Goal: Communication & Community: Participate in discussion

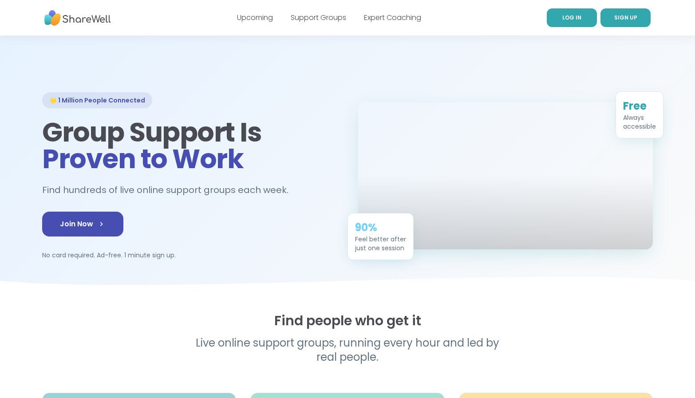
click at [573, 25] on link "LOG IN" at bounding box center [572, 17] width 50 height 19
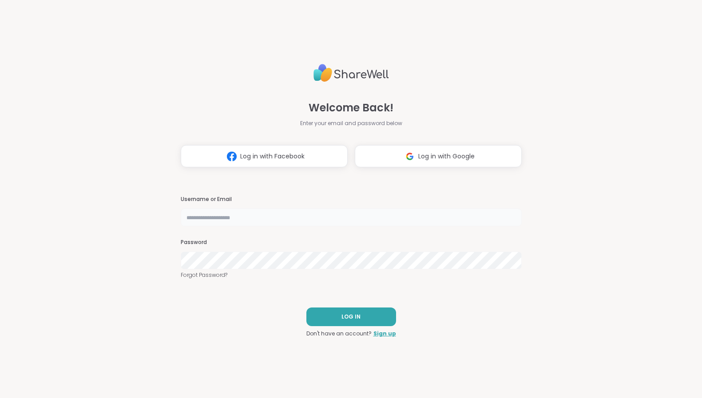
drag, startPoint x: 250, startPoint y: 215, endPoint x: 251, endPoint y: 221, distance: 5.8
click at [250, 220] on input "text" at bounding box center [351, 218] width 341 height 18
type input "**********"
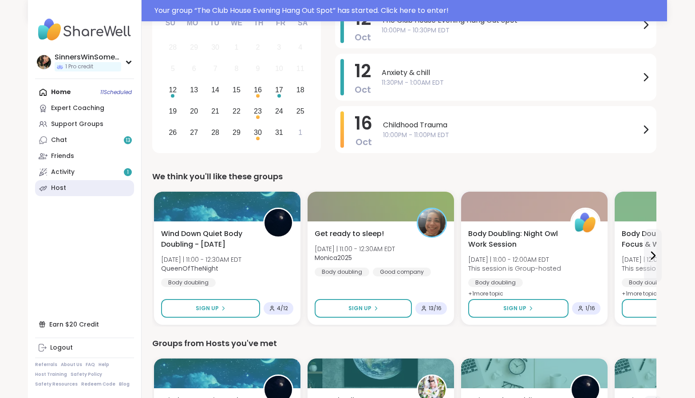
click at [66, 192] on link "Host" at bounding box center [84, 188] width 99 height 16
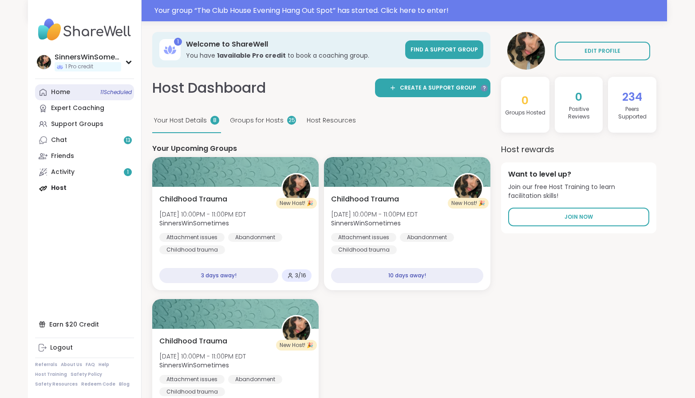
click at [85, 93] on link "Home 11 Scheduled" at bounding box center [84, 92] width 99 height 16
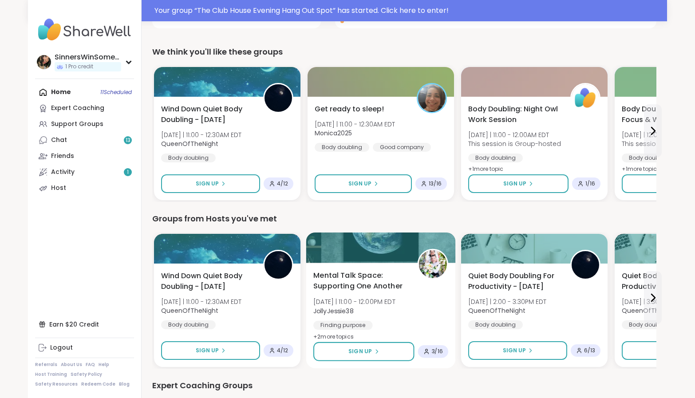
scroll to position [370, 0]
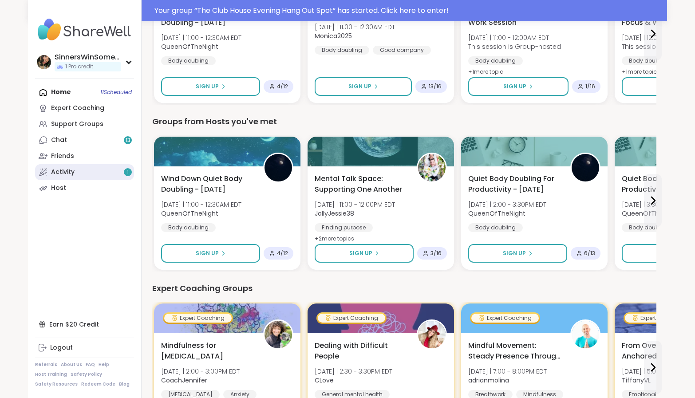
click at [93, 171] on link "Activity 1" at bounding box center [84, 172] width 99 height 16
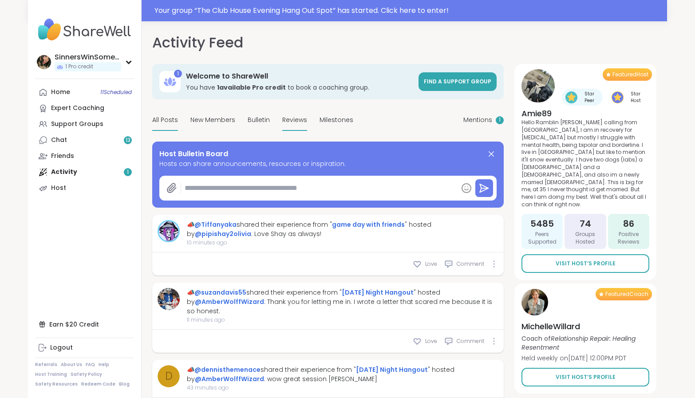
click at [303, 117] on span "Reviews" at bounding box center [294, 119] width 25 height 9
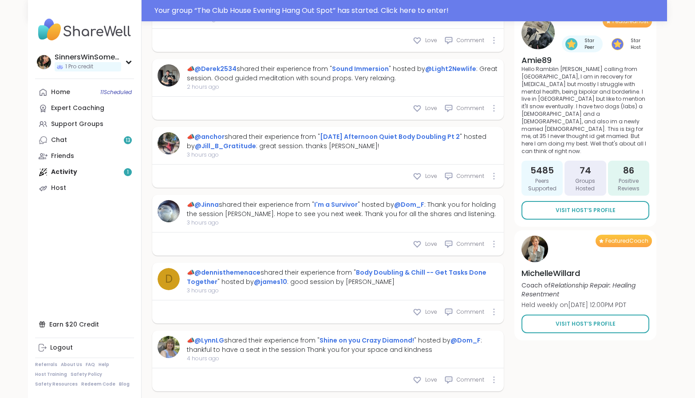
scroll to position [1260, 0]
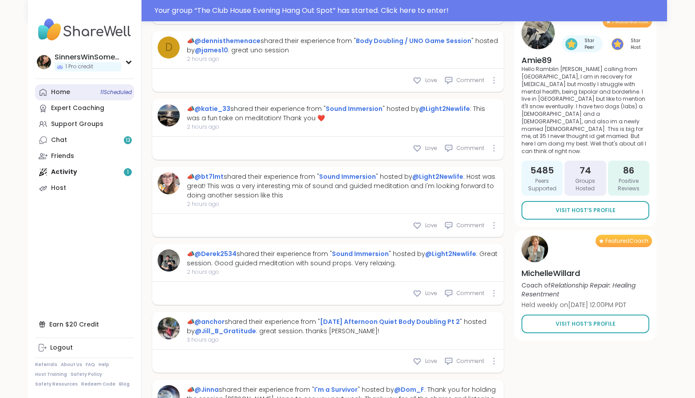
click at [87, 96] on link "Home 11 Scheduled" at bounding box center [84, 92] width 99 height 16
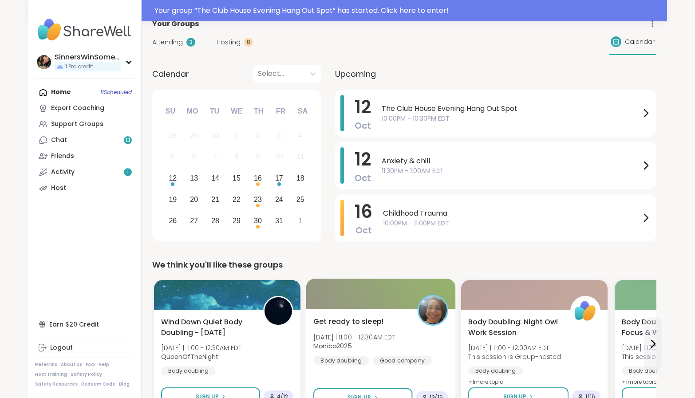
scroll to position [148, 0]
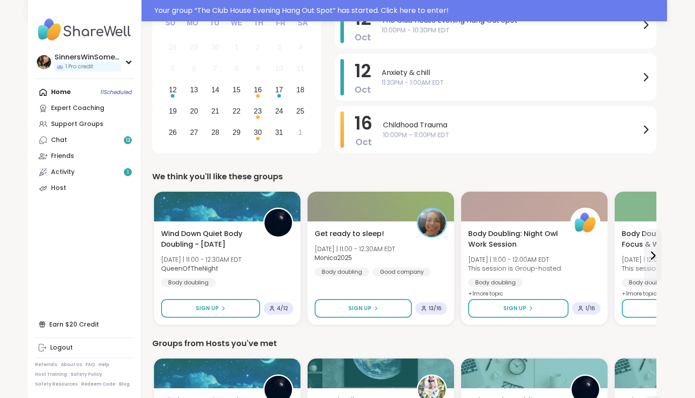
click at [63, 87] on div "Home 11 Scheduled Expert Coaching Support Groups Chat 13 Friends Activity 1 Host" at bounding box center [84, 140] width 99 height 112
click at [63, 94] on div "Home 11 Scheduled Expert Coaching Support Groups Chat 13 Friends Activity 1 Host" at bounding box center [84, 140] width 99 height 112
click at [72, 146] on link "Chat 13" at bounding box center [84, 140] width 99 height 16
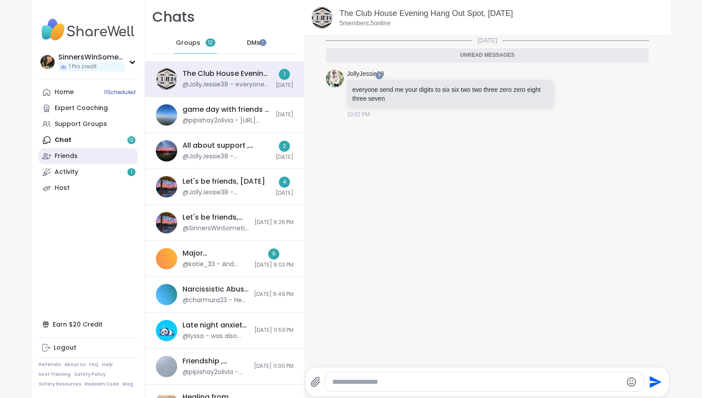
click at [62, 159] on div "Friends" at bounding box center [66, 156] width 23 height 9
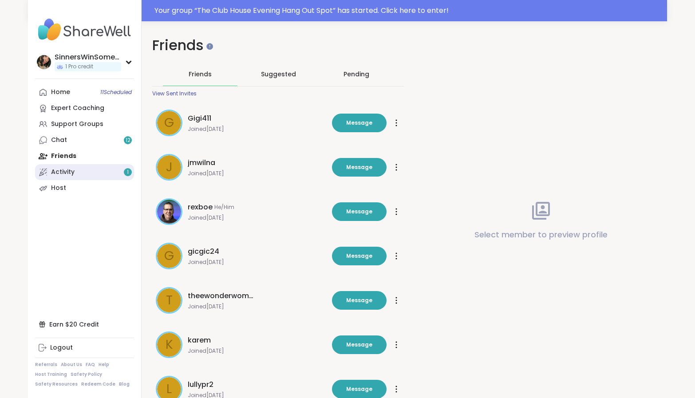
click at [68, 180] on link "Activity 1" at bounding box center [84, 172] width 99 height 16
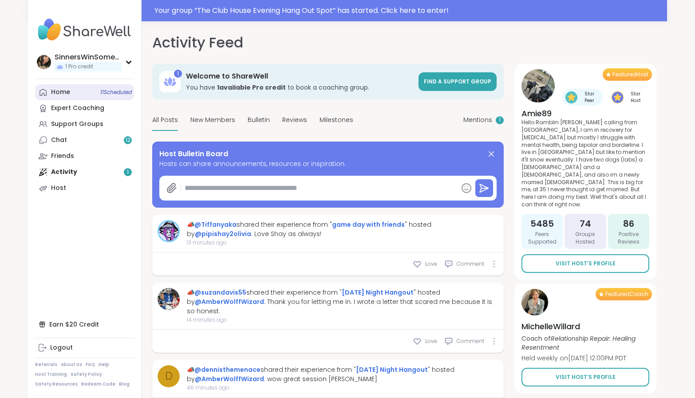
click at [67, 94] on div "Home 11 Scheduled" at bounding box center [60, 92] width 19 height 9
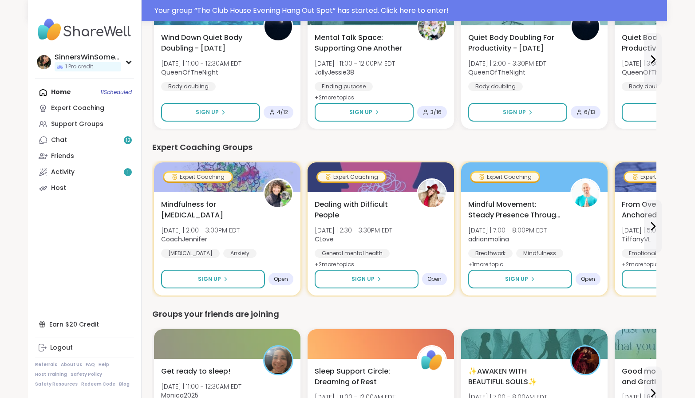
scroll to position [518, 0]
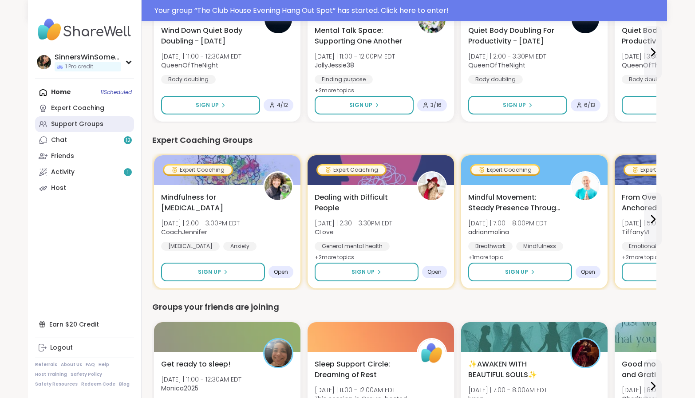
click at [95, 125] on div "Support Groups" at bounding box center [77, 124] width 52 height 9
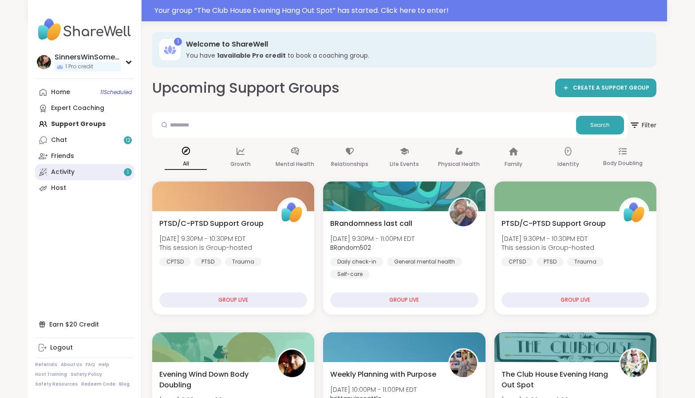
click at [90, 173] on link "Activity 1" at bounding box center [84, 172] width 99 height 16
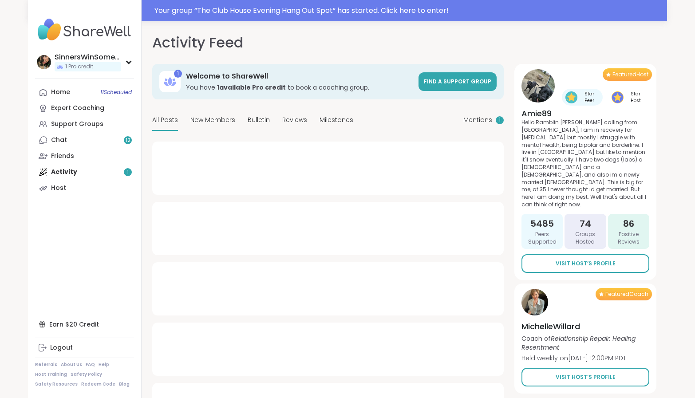
type textarea "*"
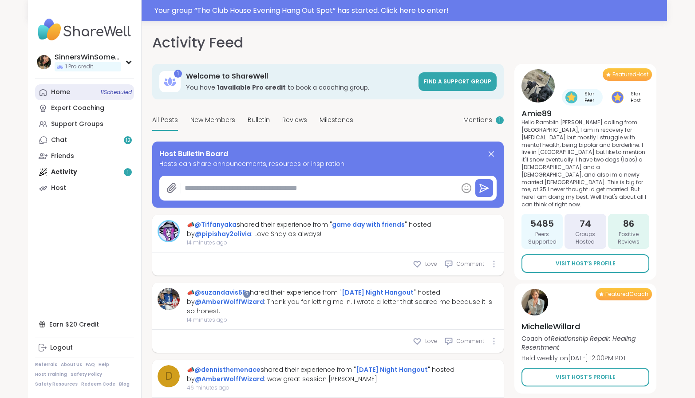
click at [68, 92] on div "Home 11 Scheduled" at bounding box center [60, 92] width 19 height 9
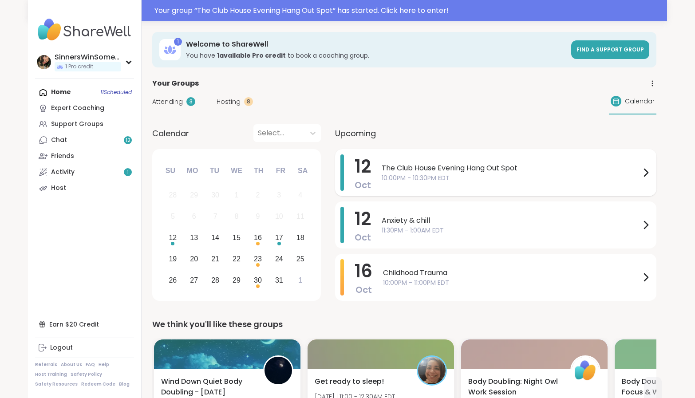
click at [503, 180] on span "10:00PM - 10:30PM EDT" at bounding box center [511, 178] width 259 height 9
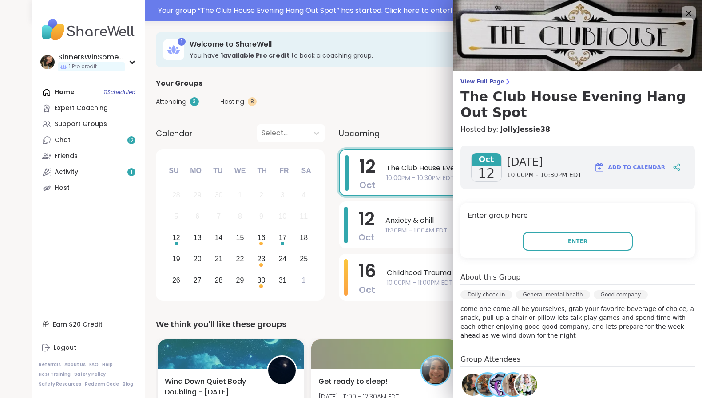
click at [570, 258] on div "[DATE] [DATE] 10:00PM - 10:30PM EDT Add to Calendar Enter group here Enter Abou…" at bounding box center [577, 324] width 249 height 371
click at [568, 243] on span "Enter" at bounding box center [578, 242] width 20 height 8
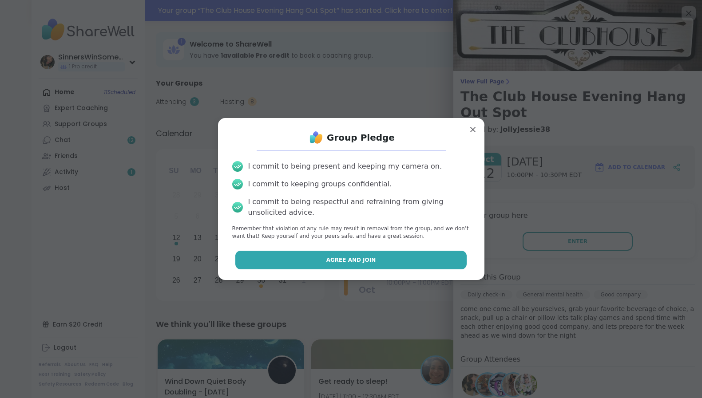
click at [407, 254] on button "Agree and Join" at bounding box center [350, 260] width 231 height 19
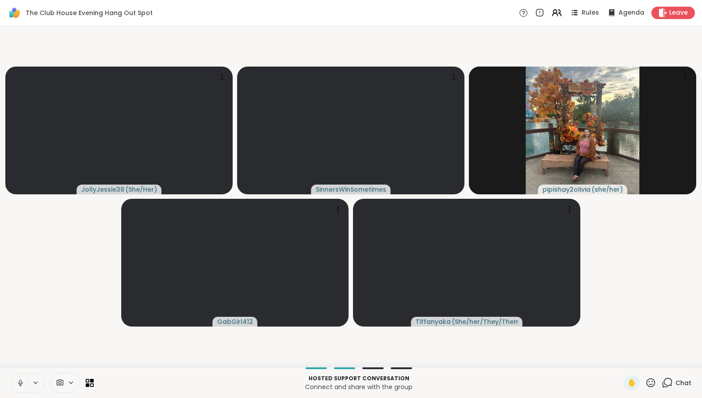
click at [23, 381] on icon at bounding box center [20, 383] width 8 height 8
click at [32, 385] on icon at bounding box center [35, 383] width 7 height 8
click at [56, 359] on div "Default - Headset Microphone (2- Wireless Controller)" at bounding box center [54, 351] width 89 height 23
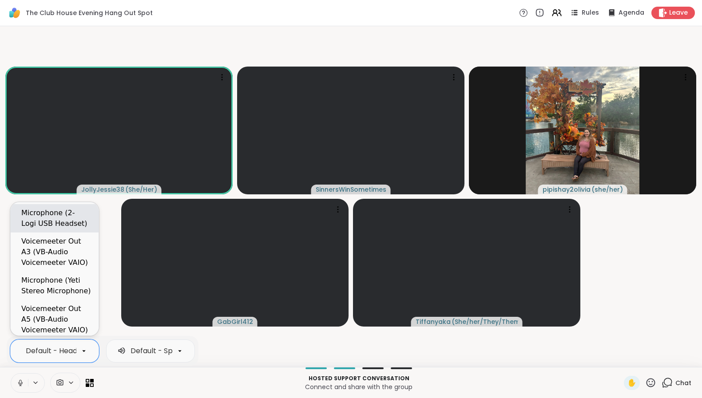
scroll to position [0, 127]
click at [80, 220] on div "Microphone (2- Logi USB Headset)" at bounding box center [56, 218] width 70 height 21
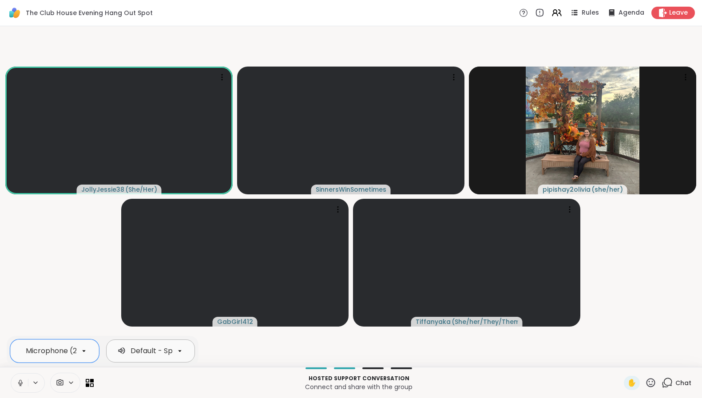
scroll to position [0, 89]
click at [146, 347] on div "Default - Speakers (2- Logi USB Headset)" at bounding box center [113, 351] width 144 height 11
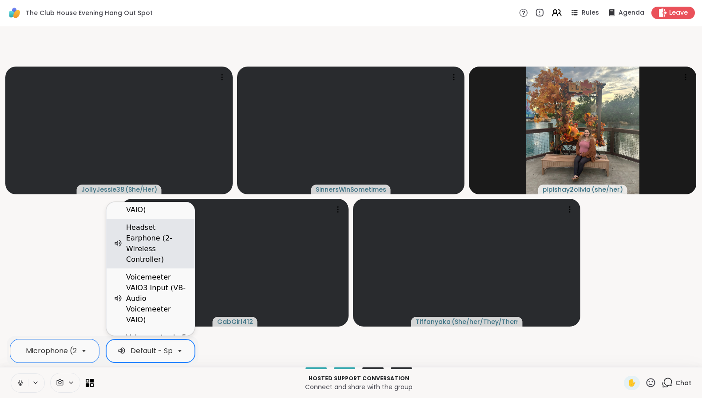
scroll to position [0, 0]
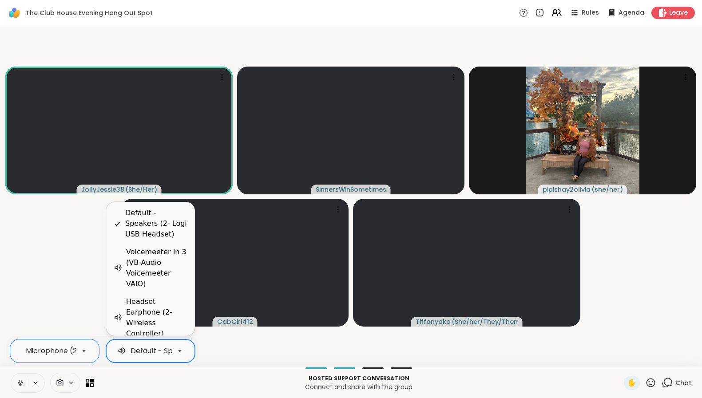
click at [55, 300] on video-player-container "JollyJessie38 ( She/Her ) SinnersWinSometimes pipishay2olivia ( she/her ) GabGi…" at bounding box center [350, 197] width 691 height 334
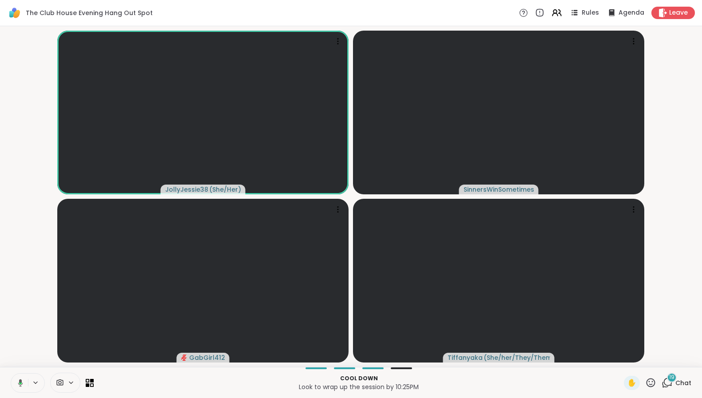
drag, startPoint x: 664, startPoint y: 380, endPoint x: 664, endPoint y: 374, distance: 5.8
click at [669, 377] on span "19" at bounding box center [671, 378] width 5 height 8
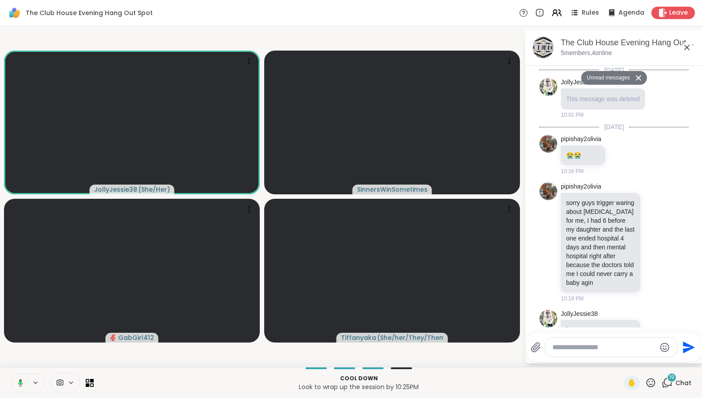
scroll to position [1084, 0]
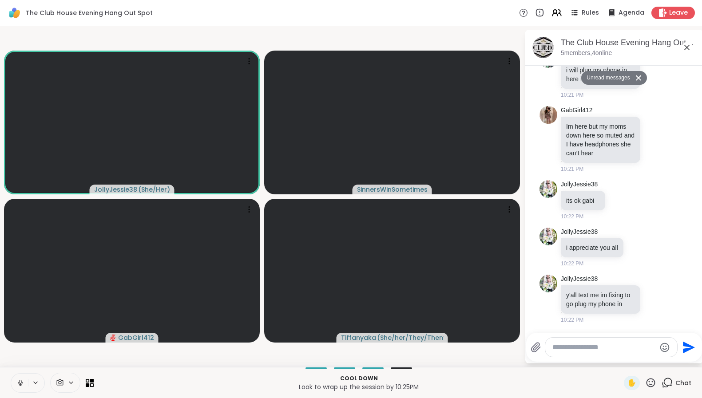
click at [611, 353] on div at bounding box center [611, 347] width 132 height 19
click at [604, 346] on textarea "Type your message" at bounding box center [603, 347] width 103 height 9
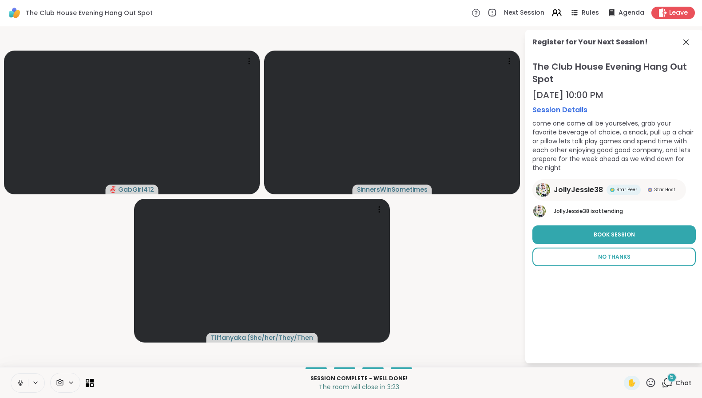
click at [618, 253] on span "No Thanks" at bounding box center [614, 257] width 32 height 8
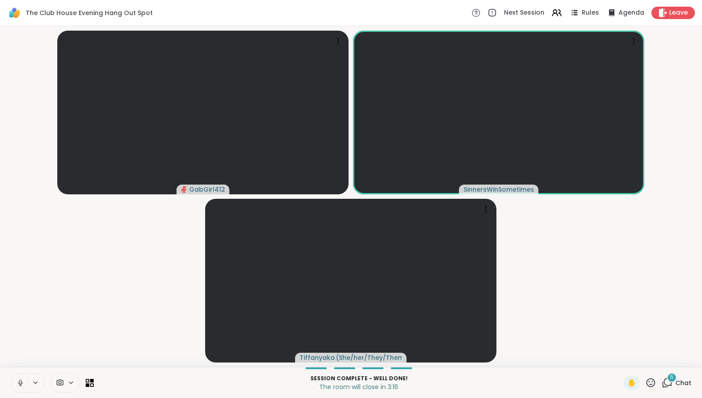
click at [662, 379] on icon at bounding box center [667, 382] width 11 height 11
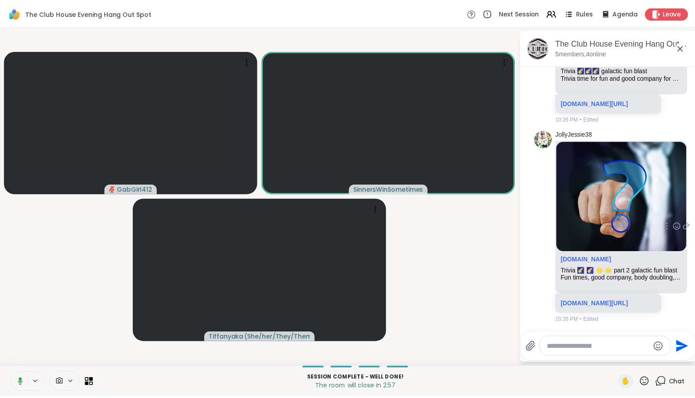
scroll to position [2128, 0]
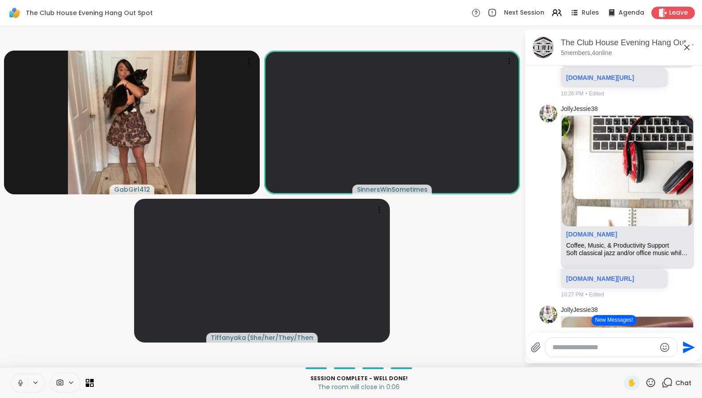
click at [22, 385] on icon at bounding box center [20, 383] width 8 height 8
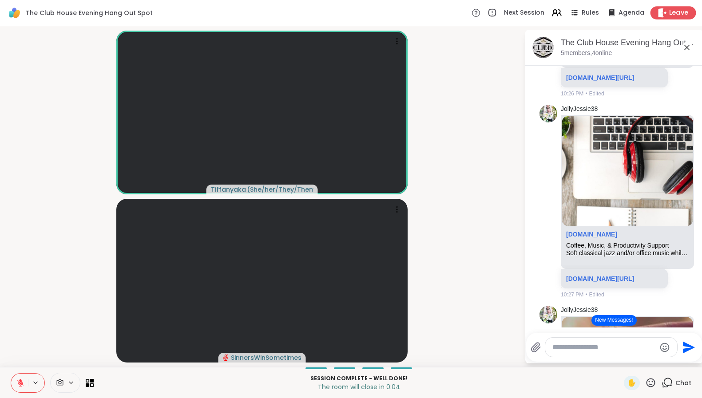
click at [662, 16] on div "Leave" at bounding box center [674, 12] width 46 height 13
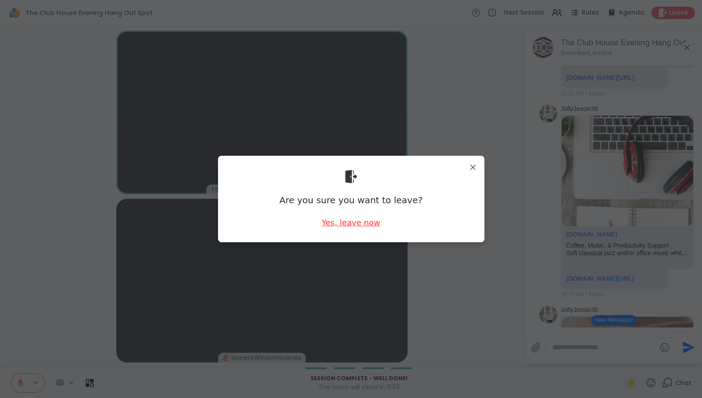
click at [351, 225] on div "Yes, leave now" at bounding box center [351, 222] width 59 height 11
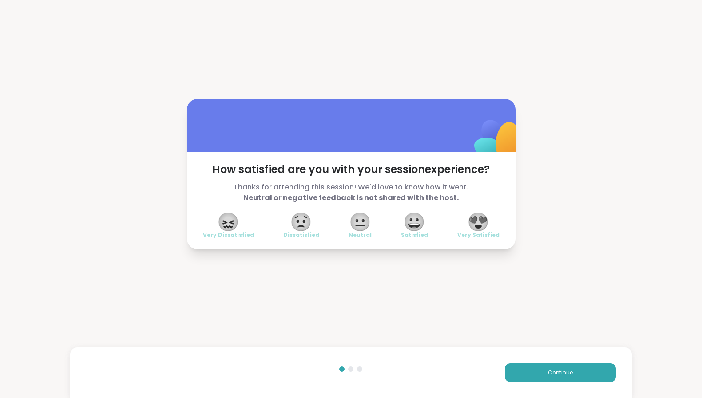
click at [479, 230] on span "😍" at bounding box center [478, 222] width 22 height 16
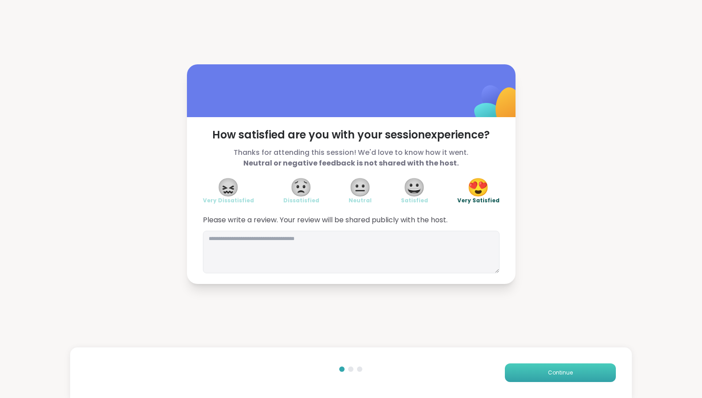
click at [533, 369] on button "Continue" at bounding box center [560, 373] width 111 height 19
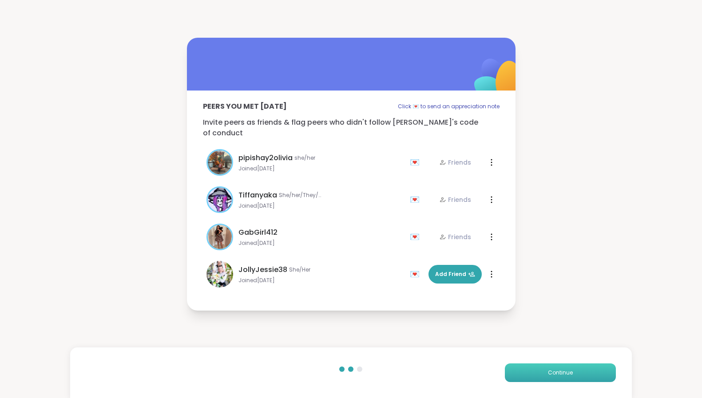
click at [536, 374] on button "Continue" at bounding box center [560, 373] width 111 height 19
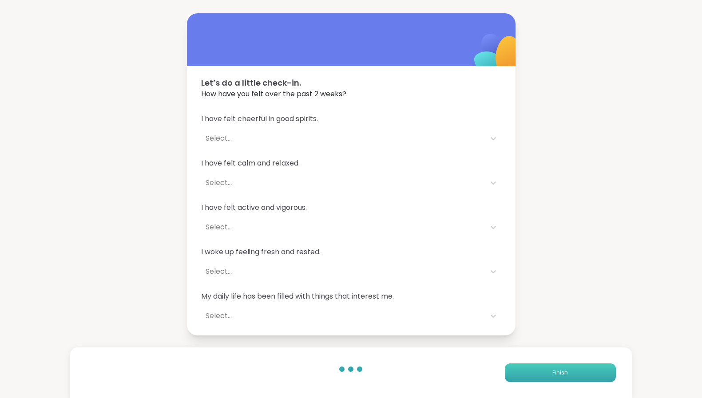
click at [536, 374] on button "Finish" at bounding box center [560, 373] width 111 height 19
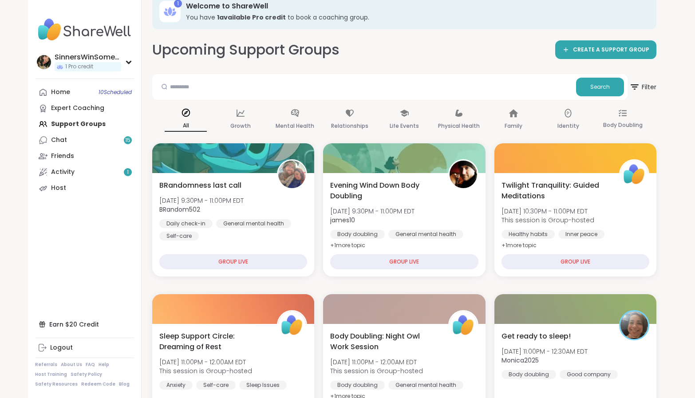
scroll to position [18, 0]
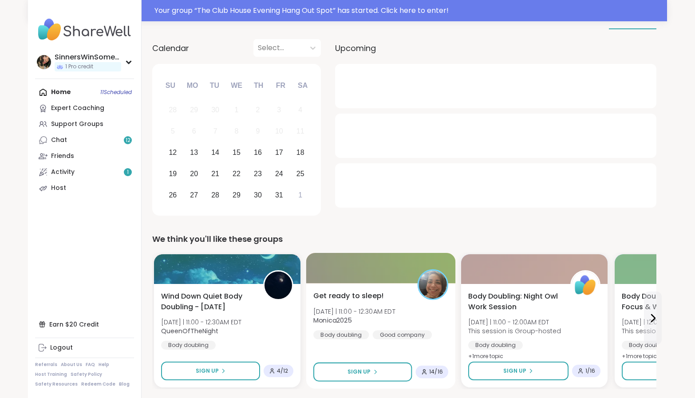
scroll to position [222, 0]
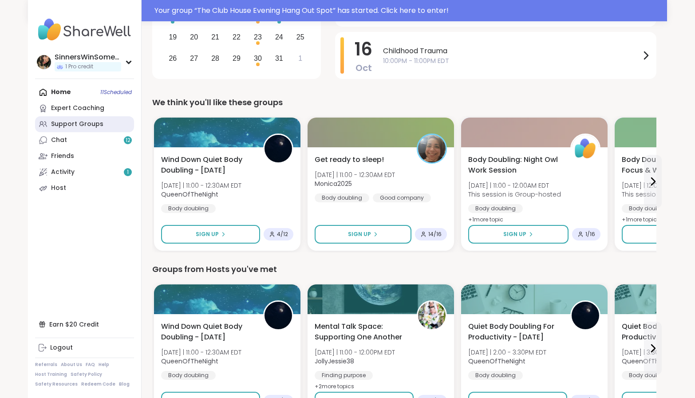
click at [92, 129] on link "Support Groups" at bounding box center [84, 124] width 99 height 16
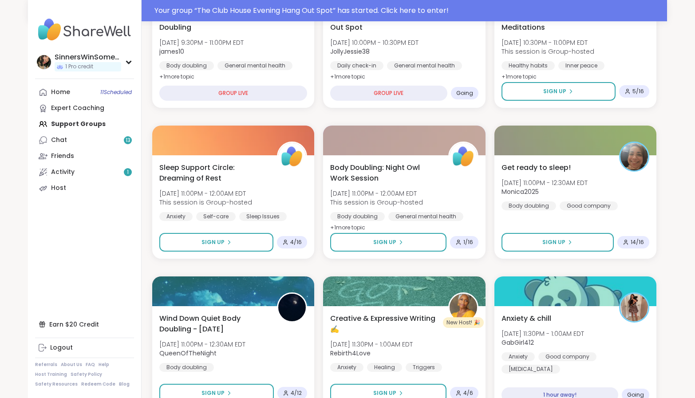
scroll to position [444, 0]
